Goal: Information Seeking & Learning: Understand process/instructions

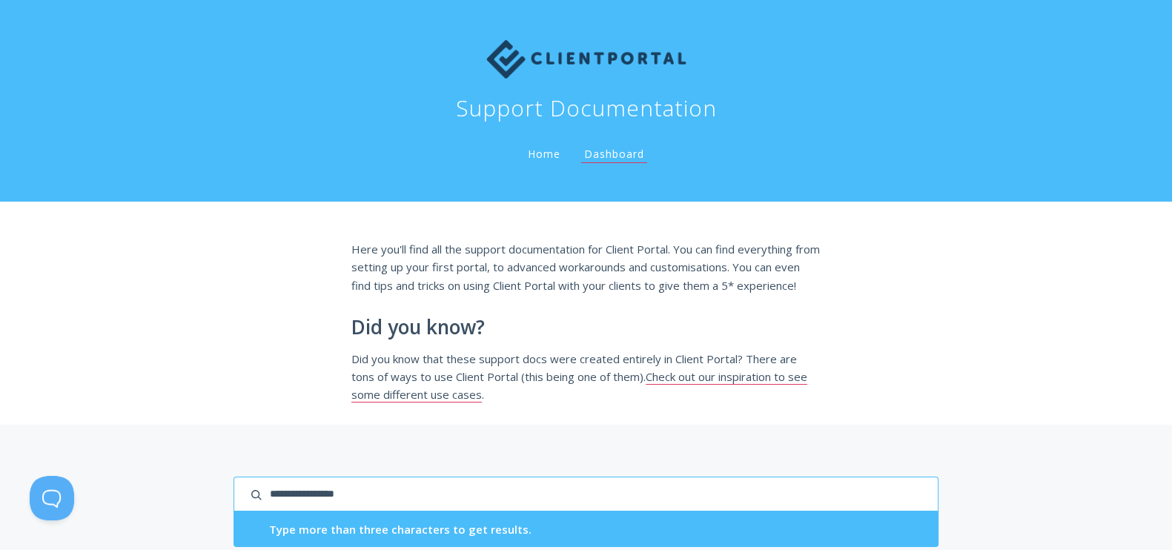
click at [234, 477] on input "search input" at bounding box center [586, 494] width 704 height 35
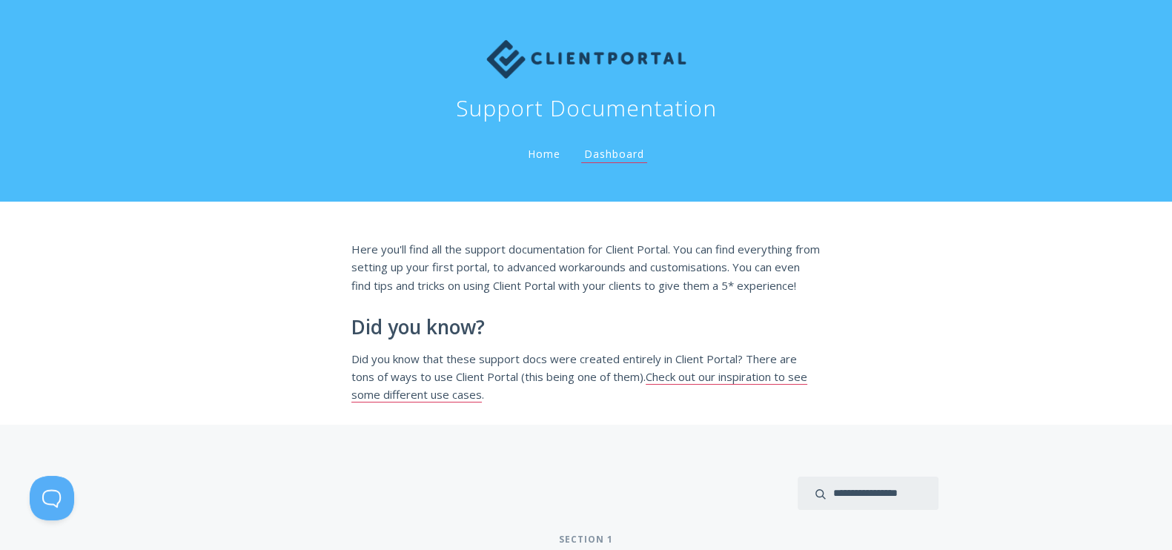
click at [525, 147] on link "Home" at bounding box center [544, 154] width 39 height 14
